Goal: Transaction & Acquisition: Purchase product/service

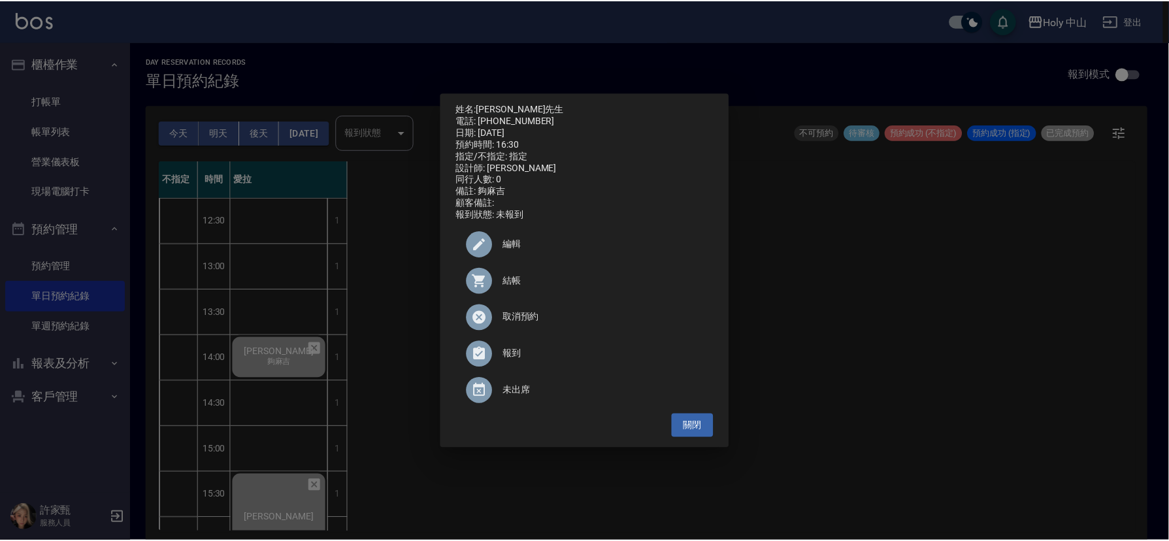
scroll to position [196, 0]
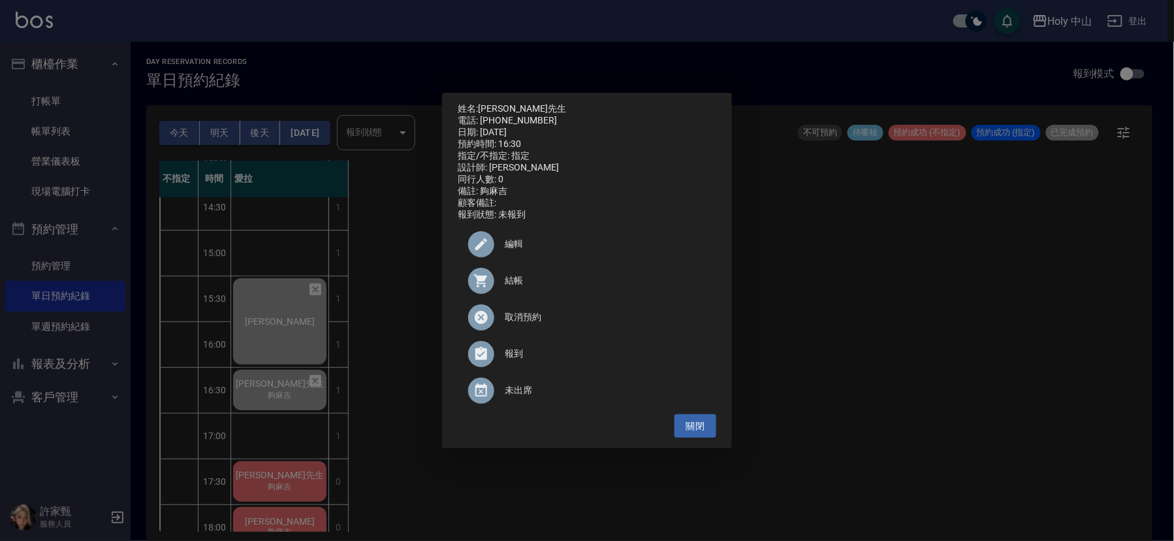
click at [909, 307] on div "姓名: [PERSON_NAME]先生 電話: [PHONE_NUMBER] 日期: [DATE] 預約時間: 16:30 指定/不指定: 指定 設計師: 愛…" at bounding box center [587, 270] width 1174 height 541
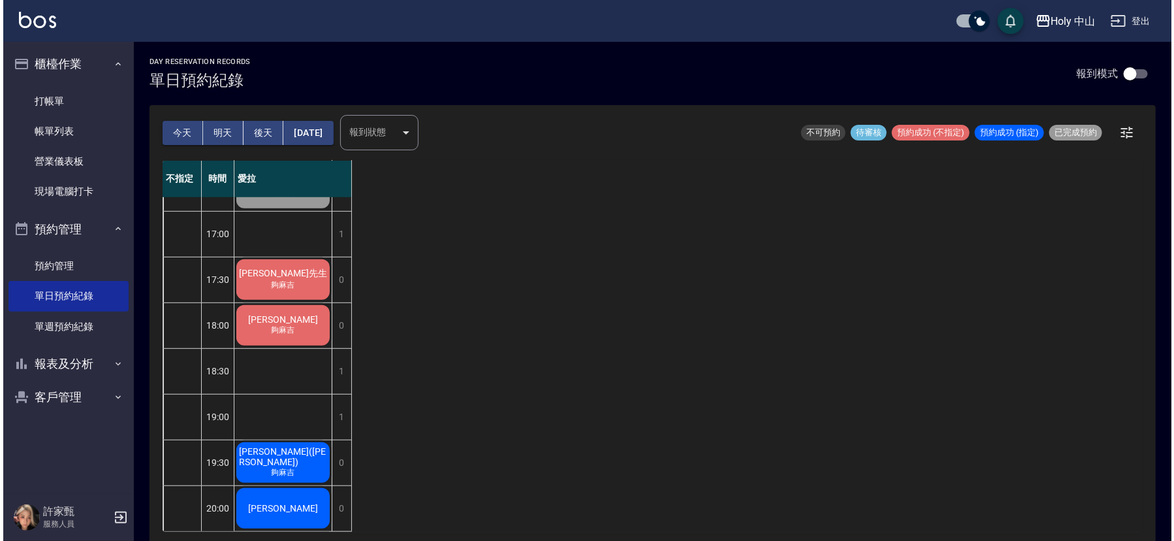
scroll to position [3, 0]
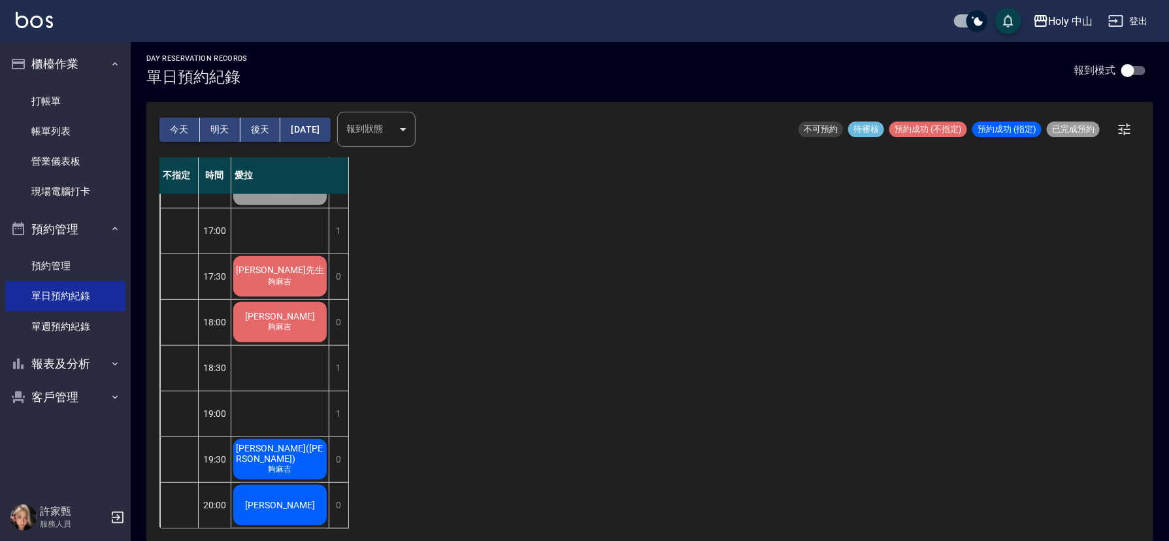
click at [284, 265] on span "[PERSON_NAME]先生" at bounding box center [279, 271] width 93 height 12
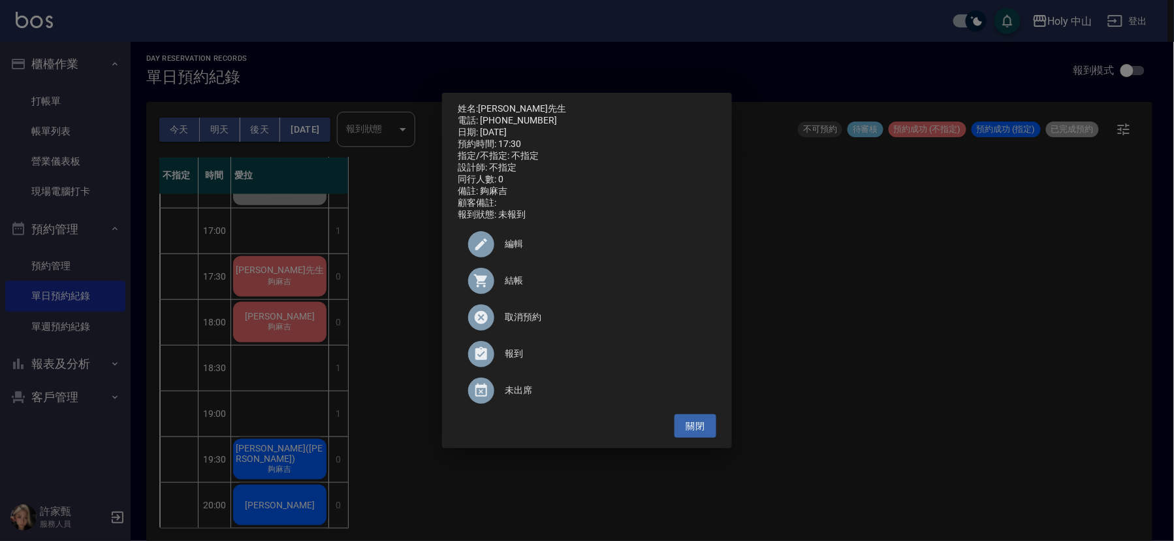
click at [515, 284] on span "結帳" at bounding box center [605, 281] width 201 height 14
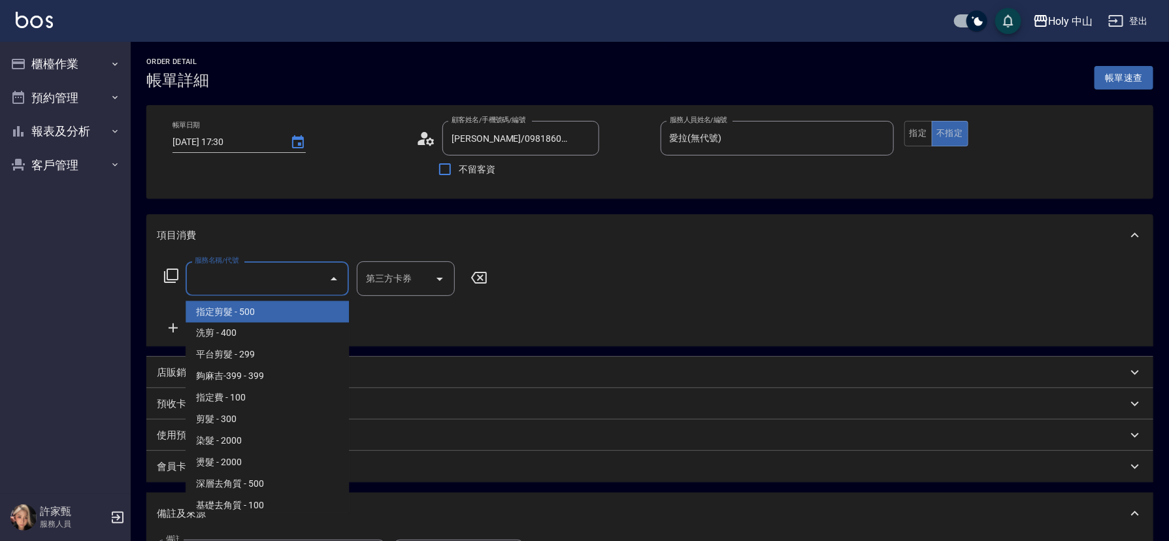
click at [226, 273] on input "服務名稱/代號" at bounding box center [257, 278] width 132 height 23
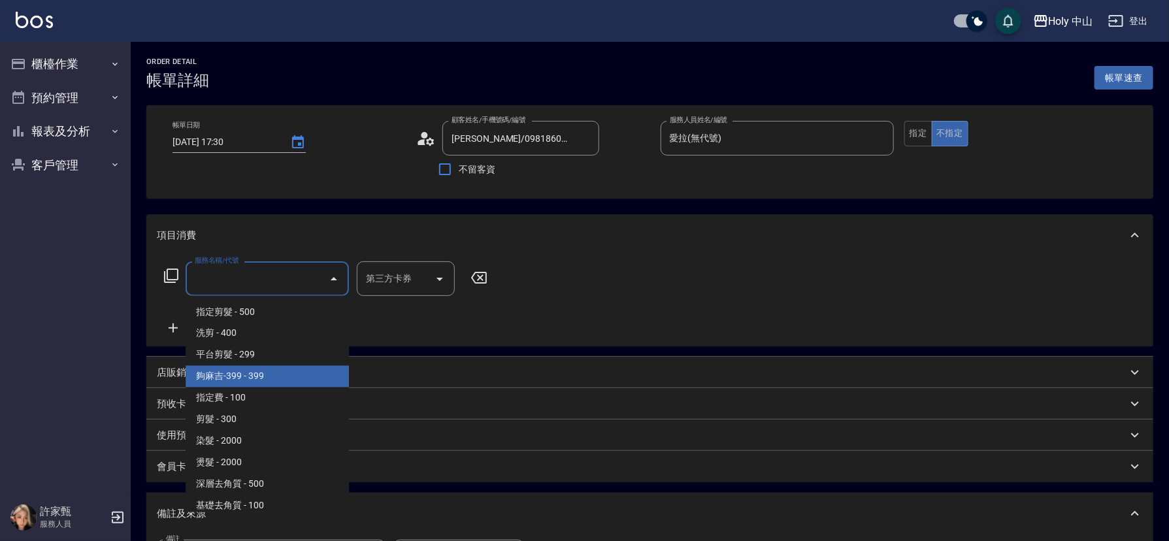
click at [259, 378] on span "夠麻吉-399 - 399" at bounding box center [266, 377] width 163 height 22
type input "夠麻吉-399(5)"
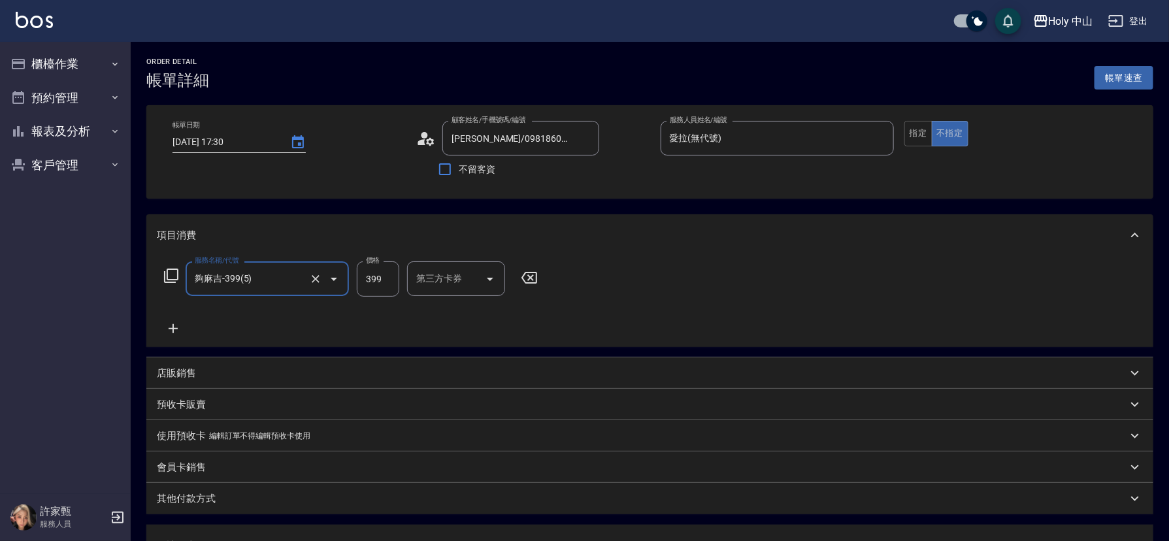
click at [460, 280] on div "第三方卡券 第三方卡券" at bounding box center [456, 278] width 98 height 35
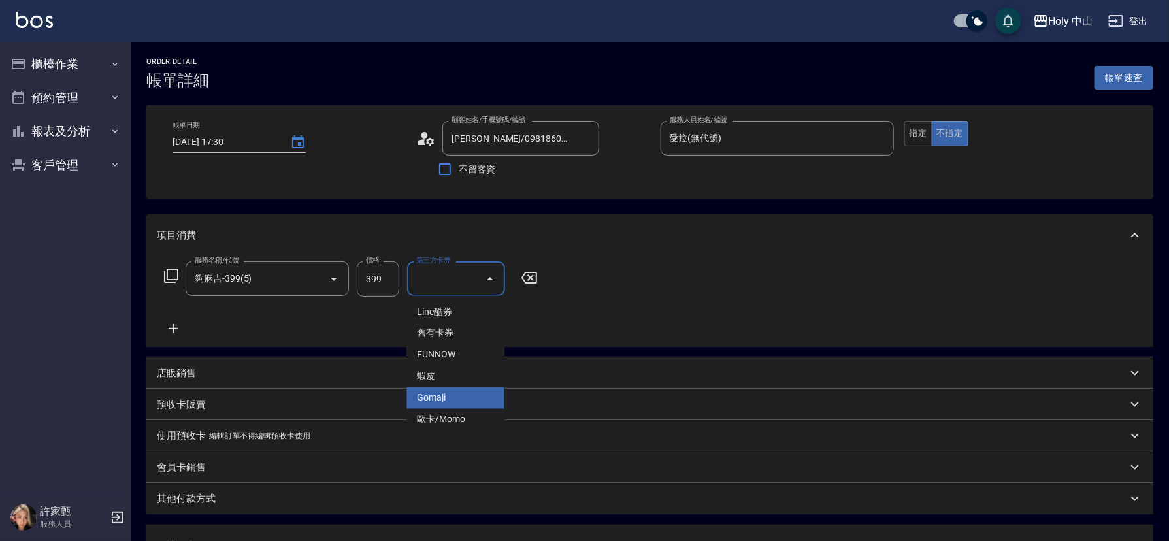
click at [449, 391] on span "Gomaji" at bounding box center [455, 398] width 98 height 22
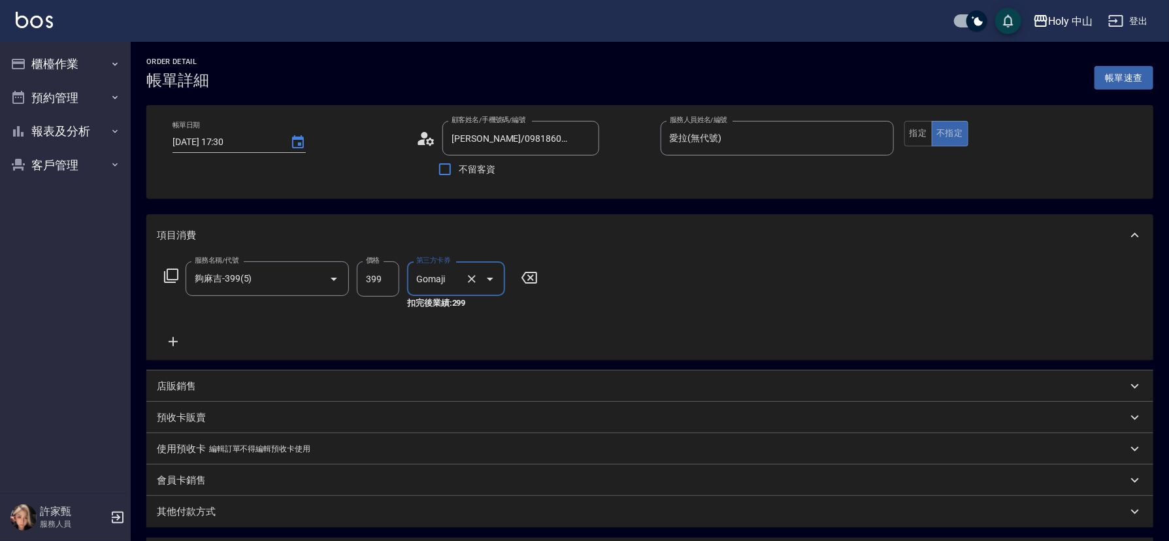
type input "Gomaji"
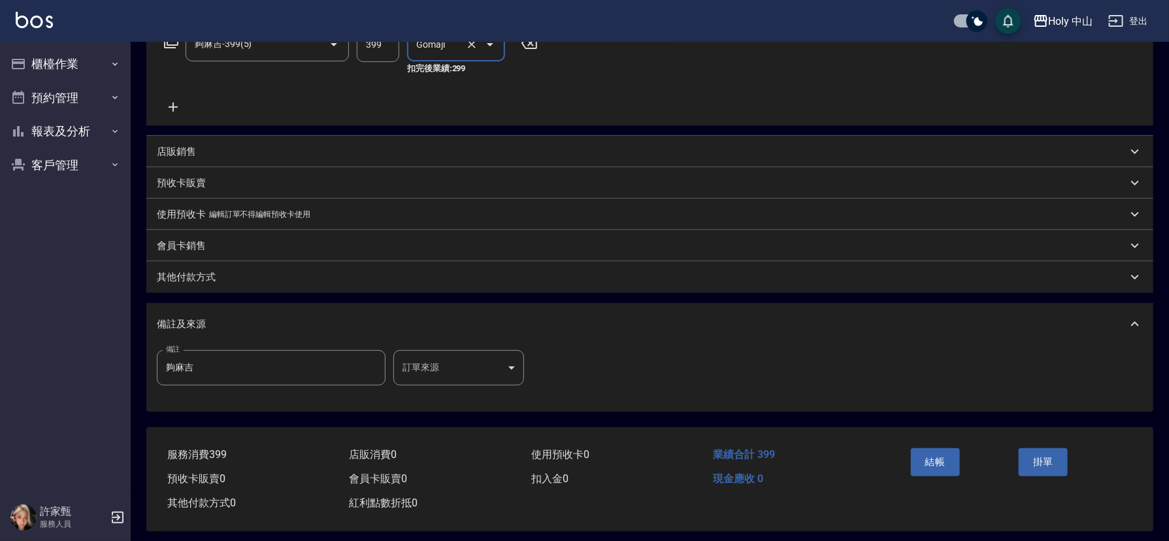
scroll to position [245, 0]
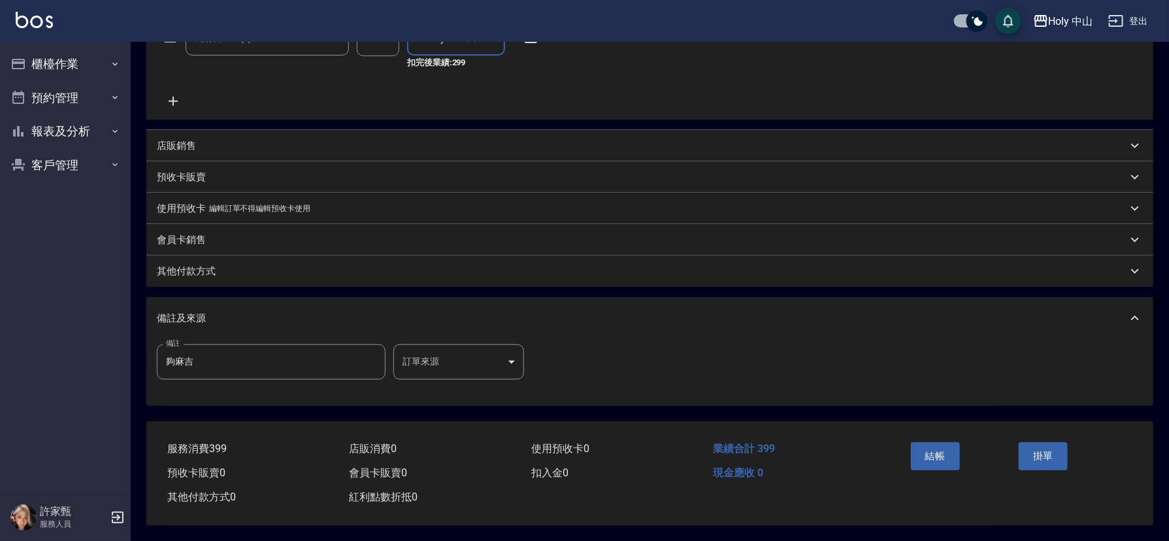
click at [451, 359] on body "Holy 中山 登出 櫃檯作業 打帳單 帳單列表 營業儀表板 現場電腦打卡 預約管理 預約管理 單日預約紀錄 單週預約紀錄 報表及分析 報表目錄 店家日報表 …" at bounding box center [584, 150] width 1169 height 781
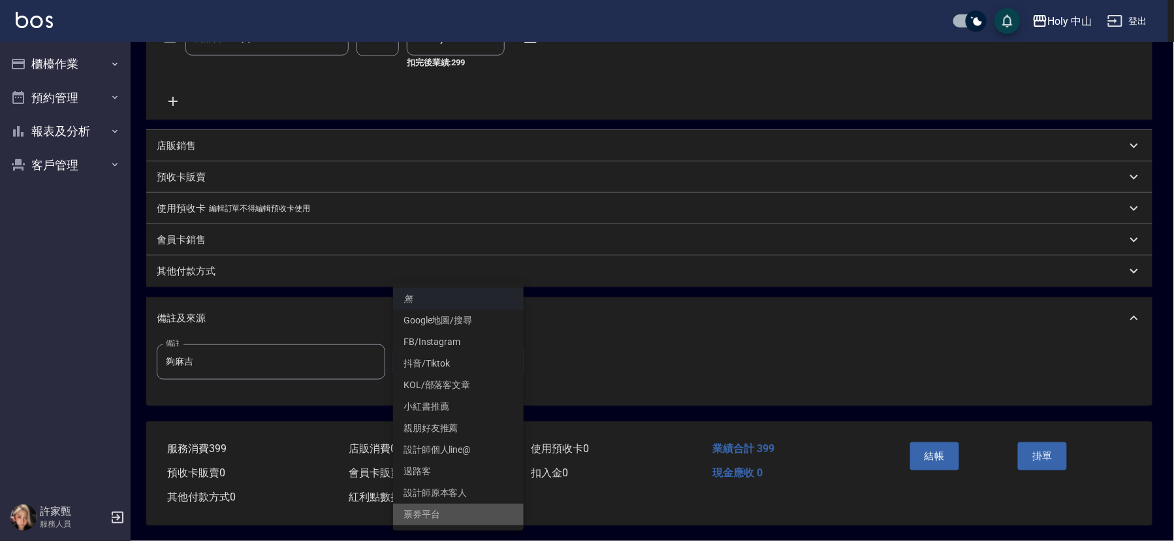
click at [427, 510] on li "票券平台" at bounding box center [458, 515] width 131 height 22
type input "票券平台"
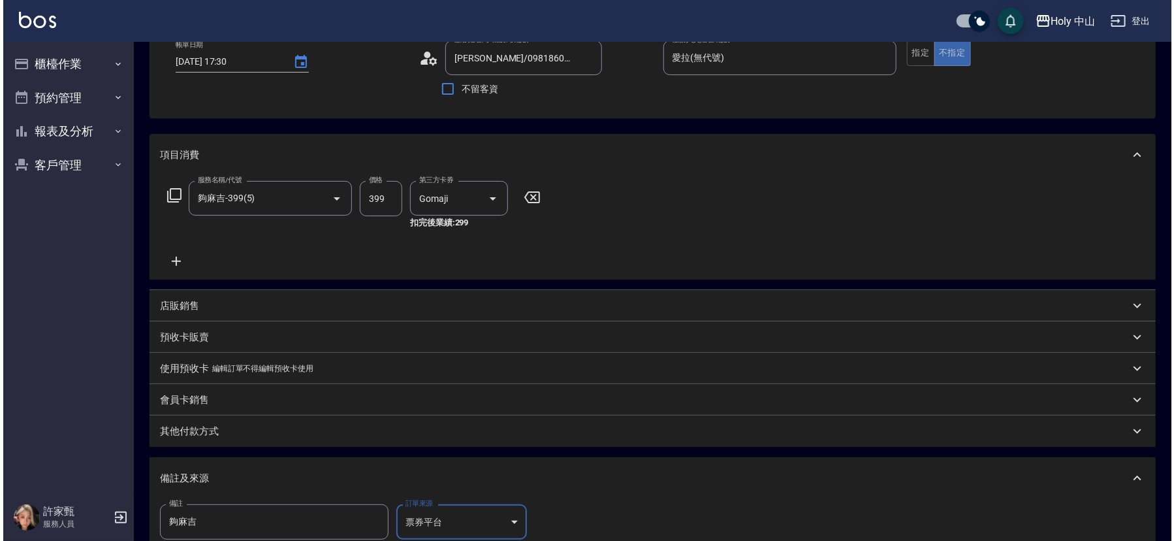
scroll to position [196, 0]
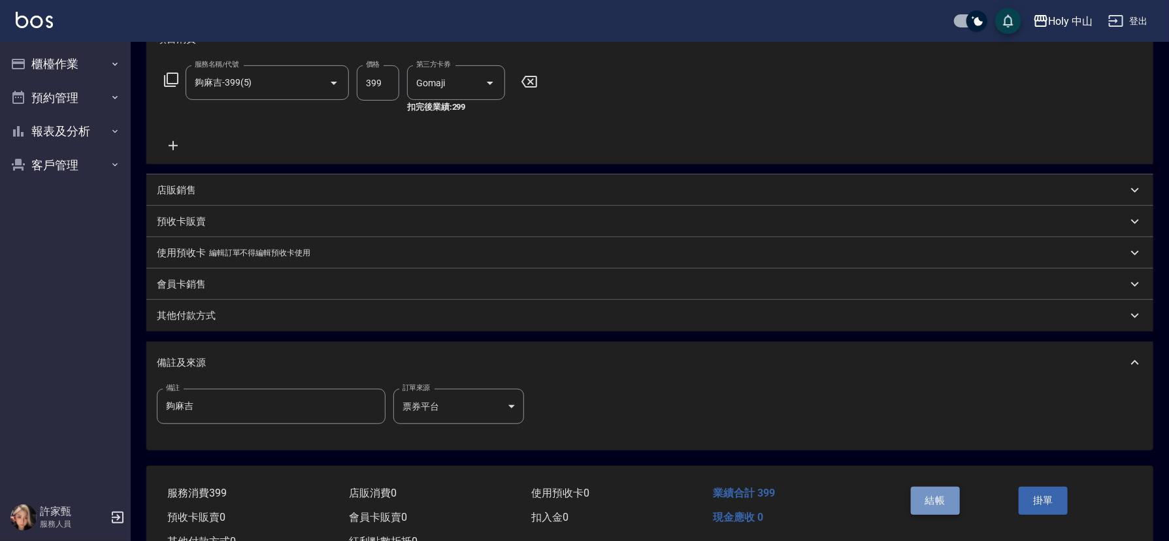
click at [935, 496] on button "結帳" at bounding box center [935, 500] width 49 height 27
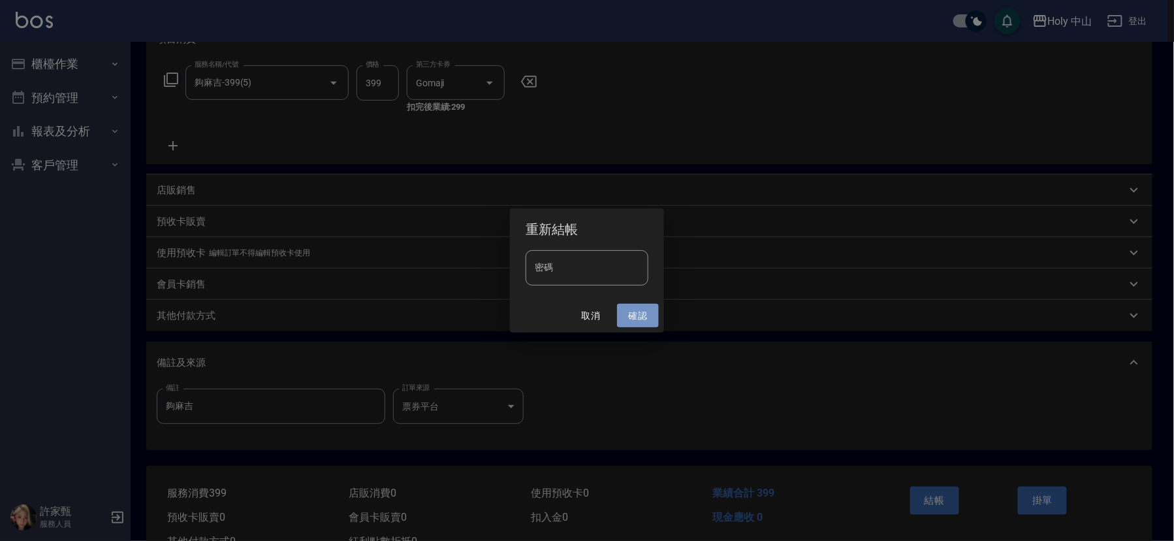
click at [637, 315] on button "確認" at bounding box center [638, 316] width 42 height 24
